Goal: Task Accomplishment & Management: Use online tool/utility

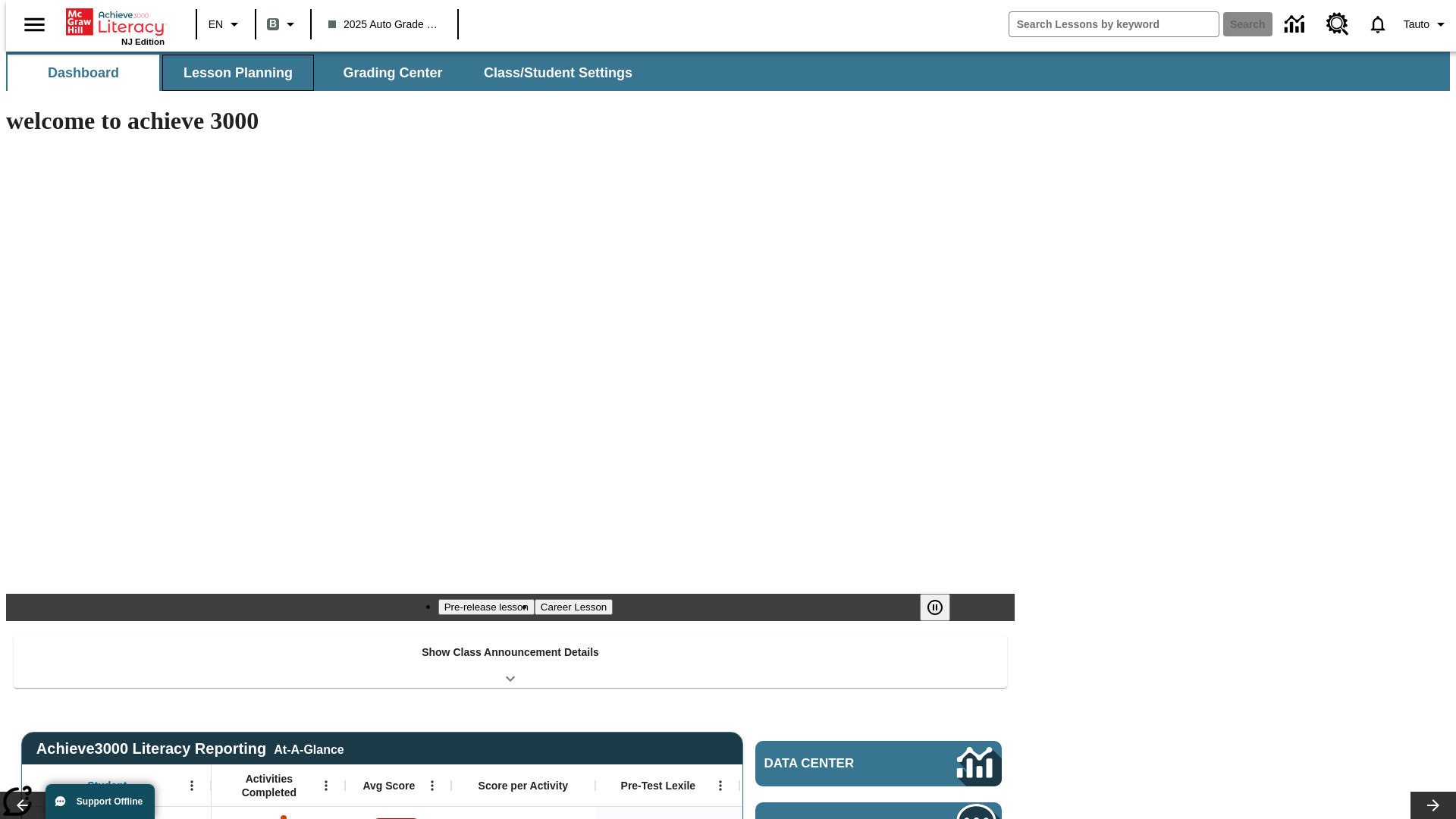
click at [232, 73] on span "Lesson Planning" at bounding box center [238, 73] width 109 height 18
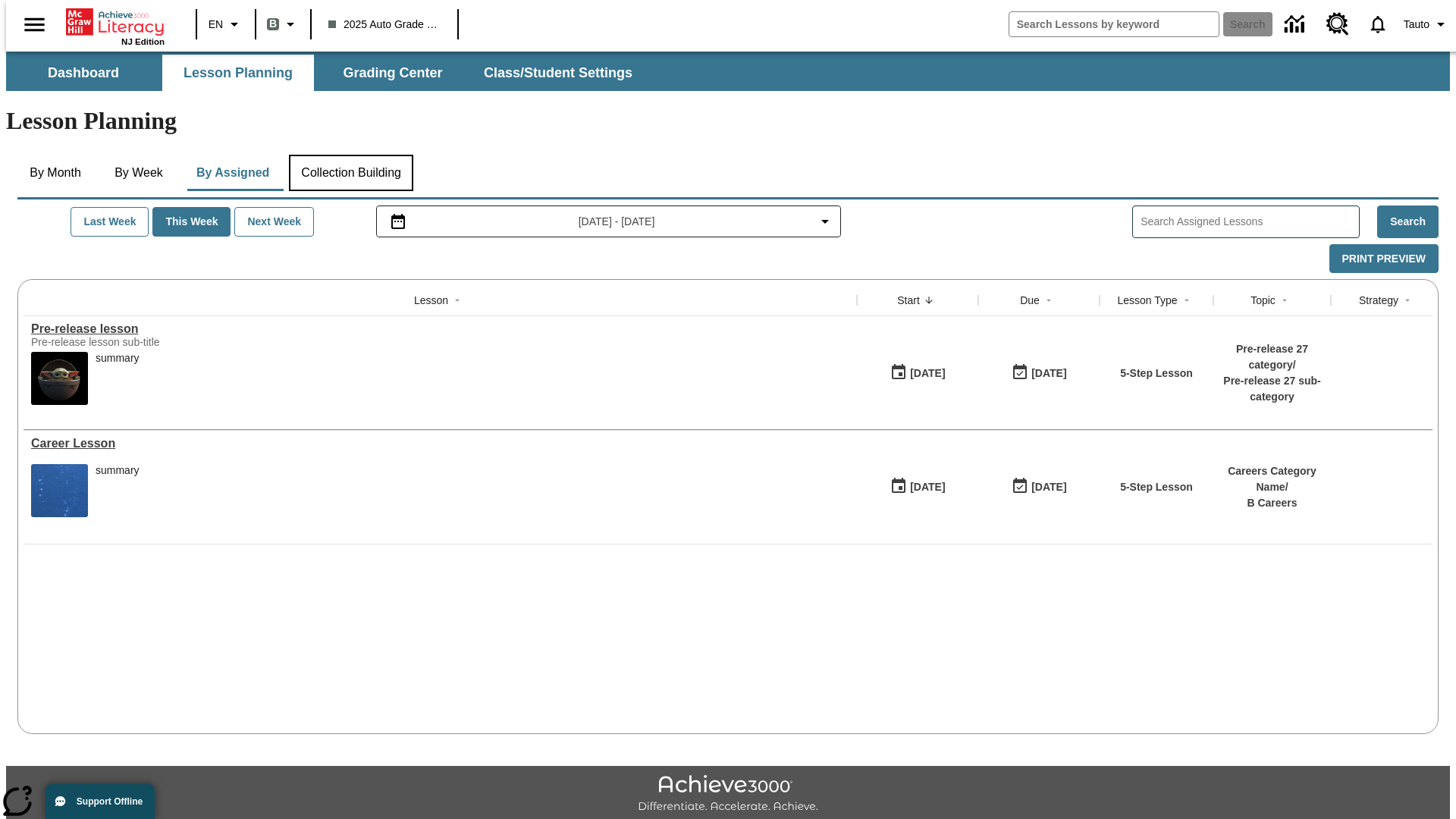
click at [350, 155] on button "Collection Building" at bounding box center [351, 172] width 125 height 36
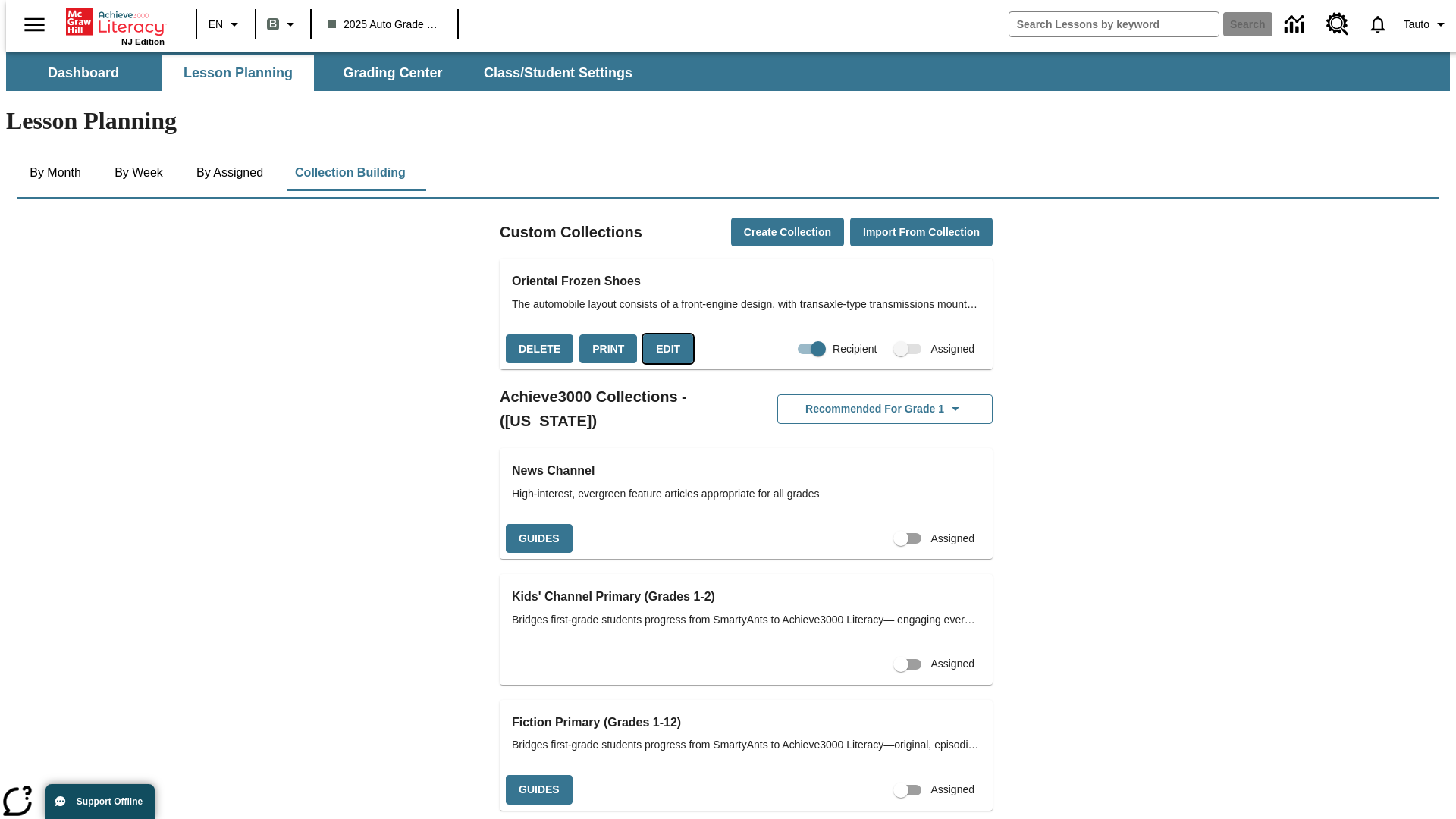
click at [663, 334] on button "Edit" at bounding box center [668, 349] width 50 height 29
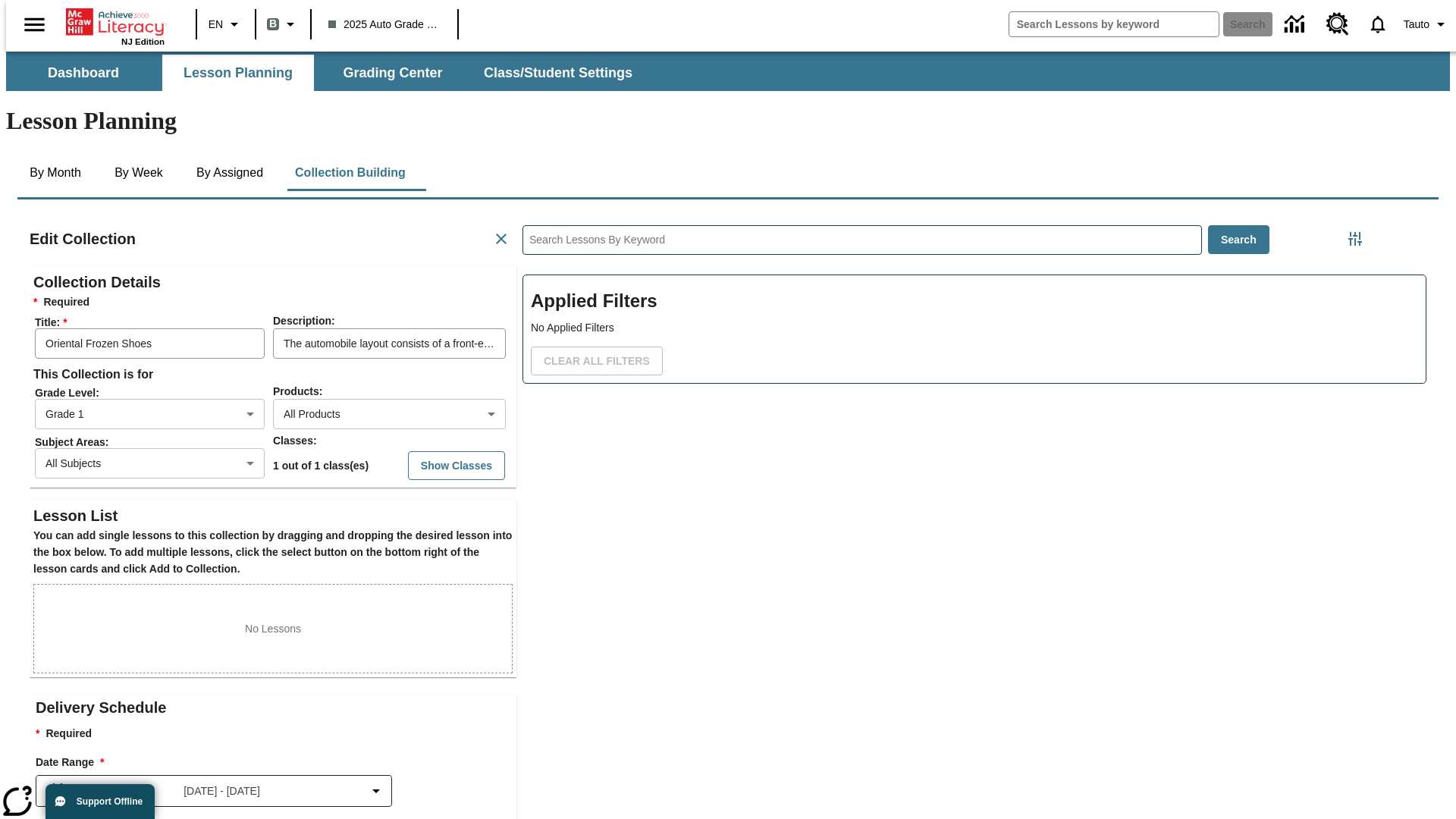
scroll to position [1, 1]
click at [365, 359] on body "Skip to main content NJ Edition EN B 2025 Auto Grade 1 B Search 0 Tauto Dashboa…" at bounding box center [728, 526] width 1444 height 951
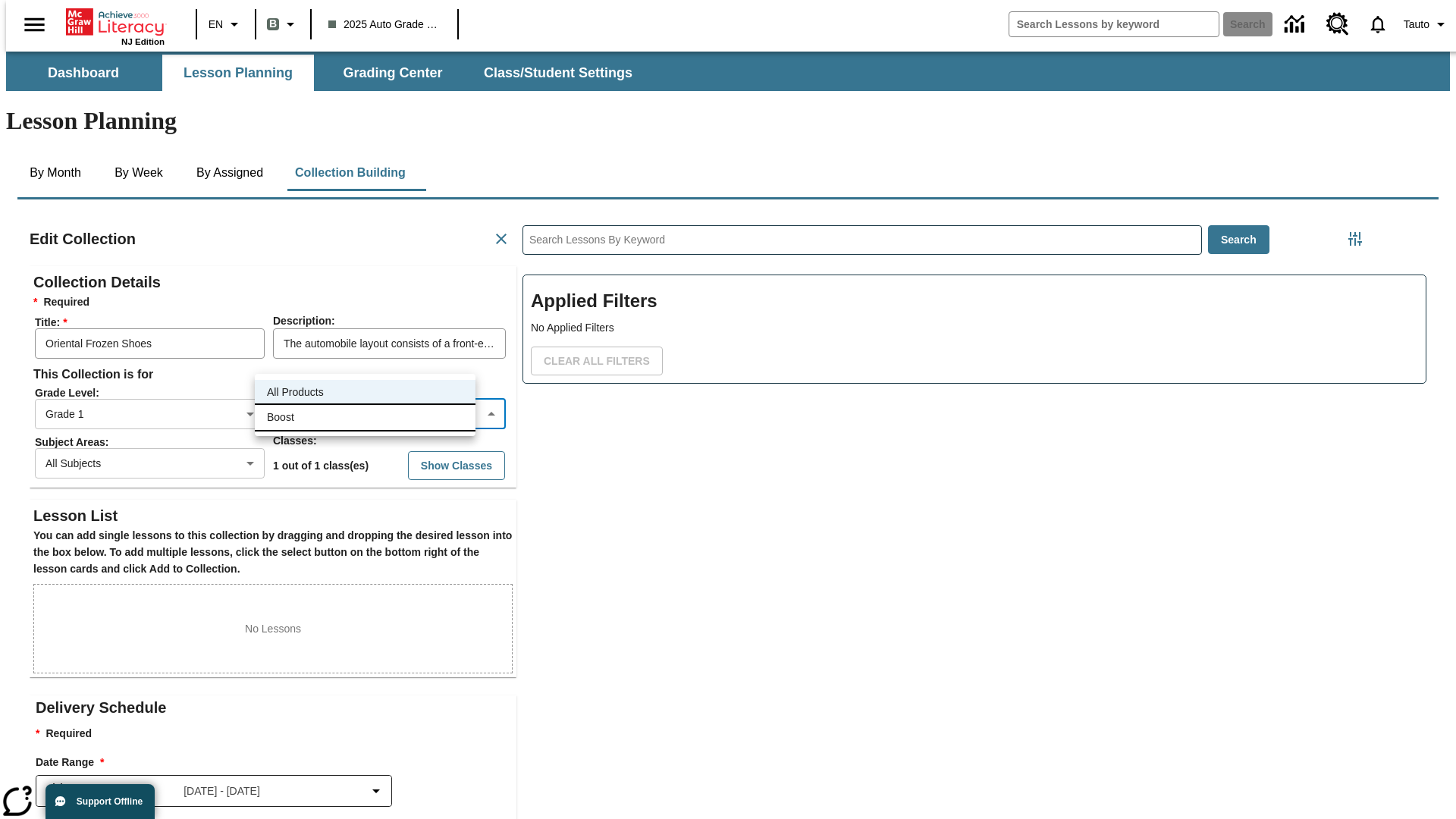
click at [365, 417] on li "Boost" at bounding box center [365, 417] width 221 height 25
type input "12"
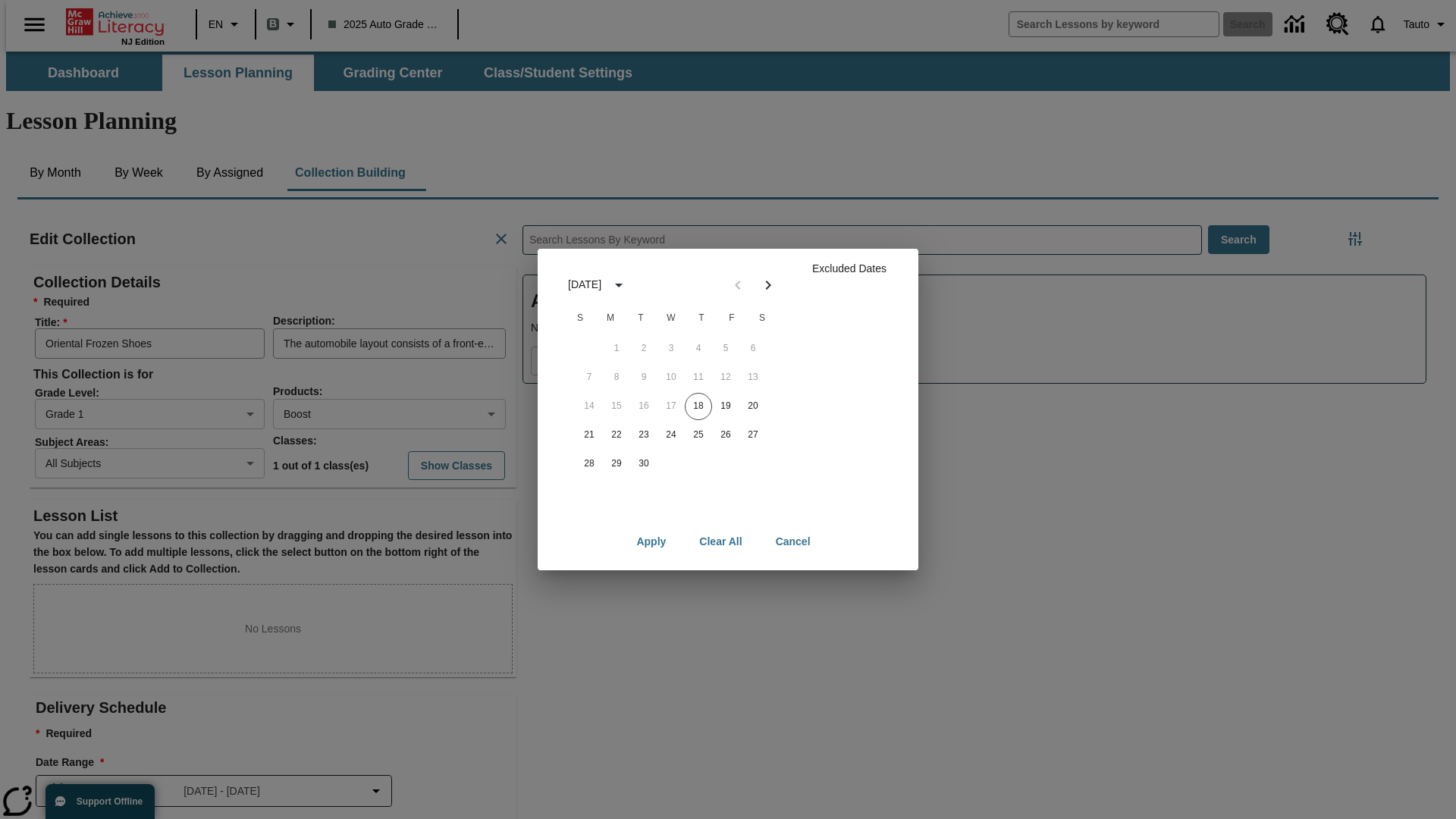
scroll to position [152, 0]
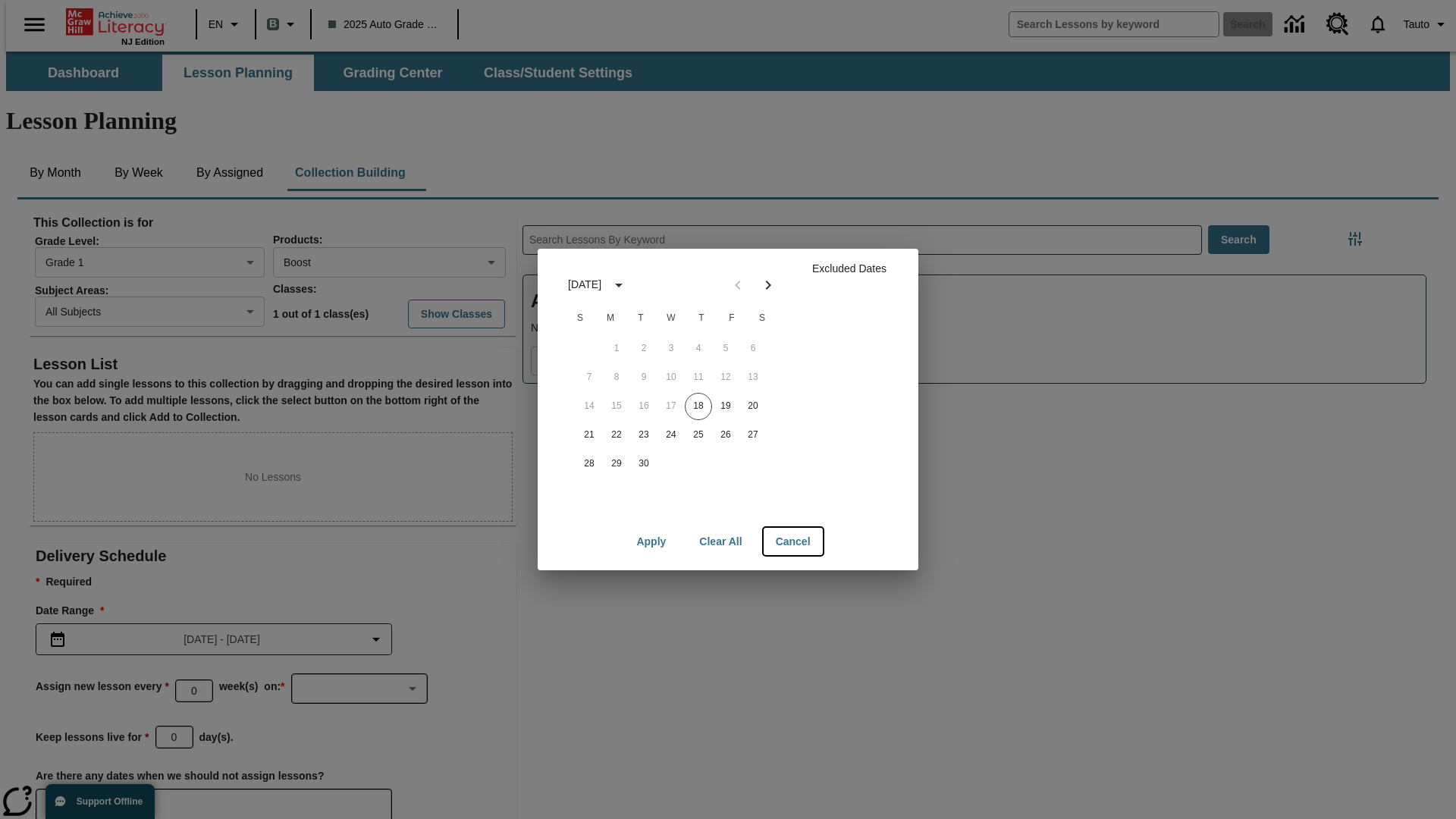
click at [792, 541] on button "Cancel" at bounding box center [793, 541] width 59 height 28
